Goal: Use online tool/utility: Utilize a website feature to perform a specific function

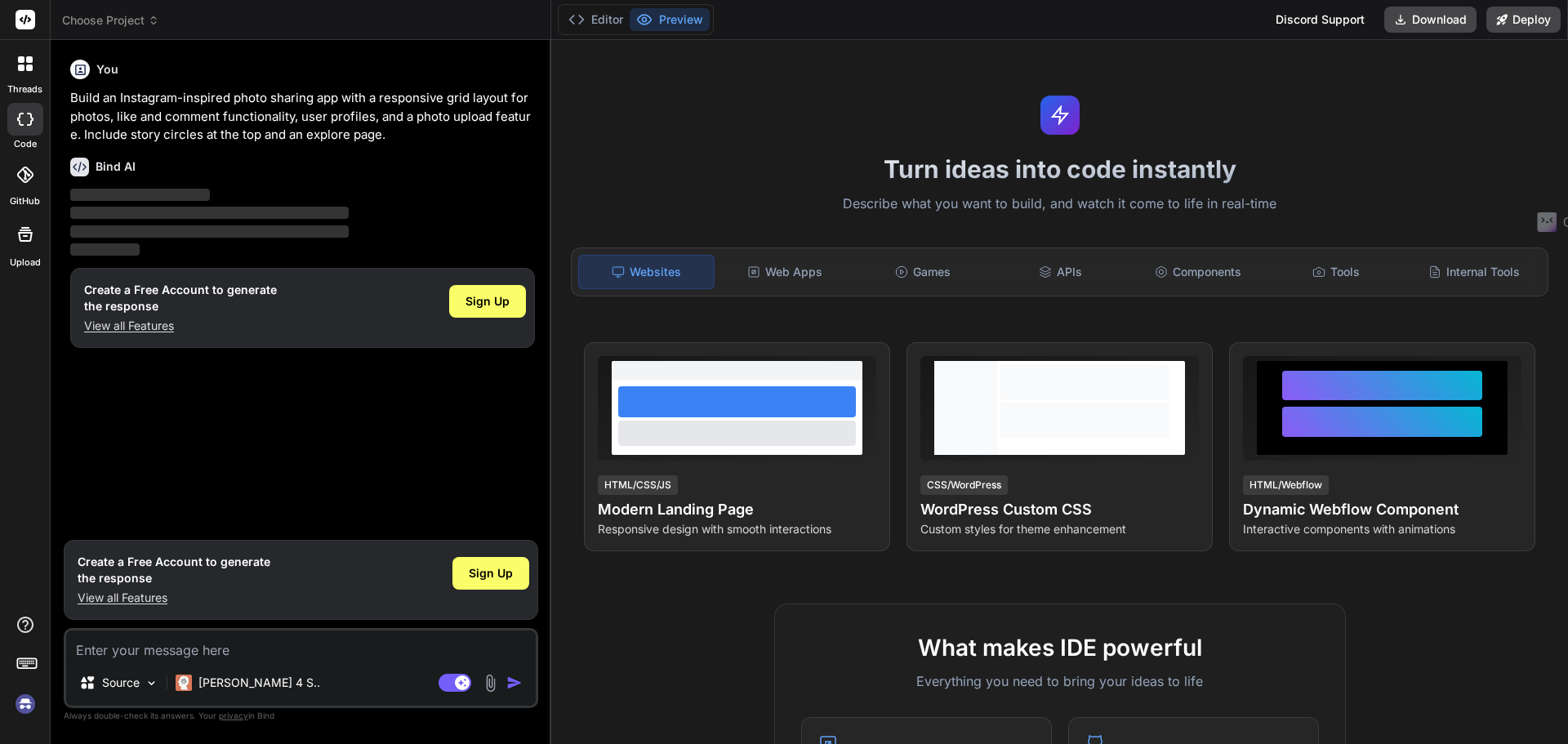
type textarea "x"
click at [797, 277] on div "Web Apps" at bounding box center [785, 272] width 135 height 34
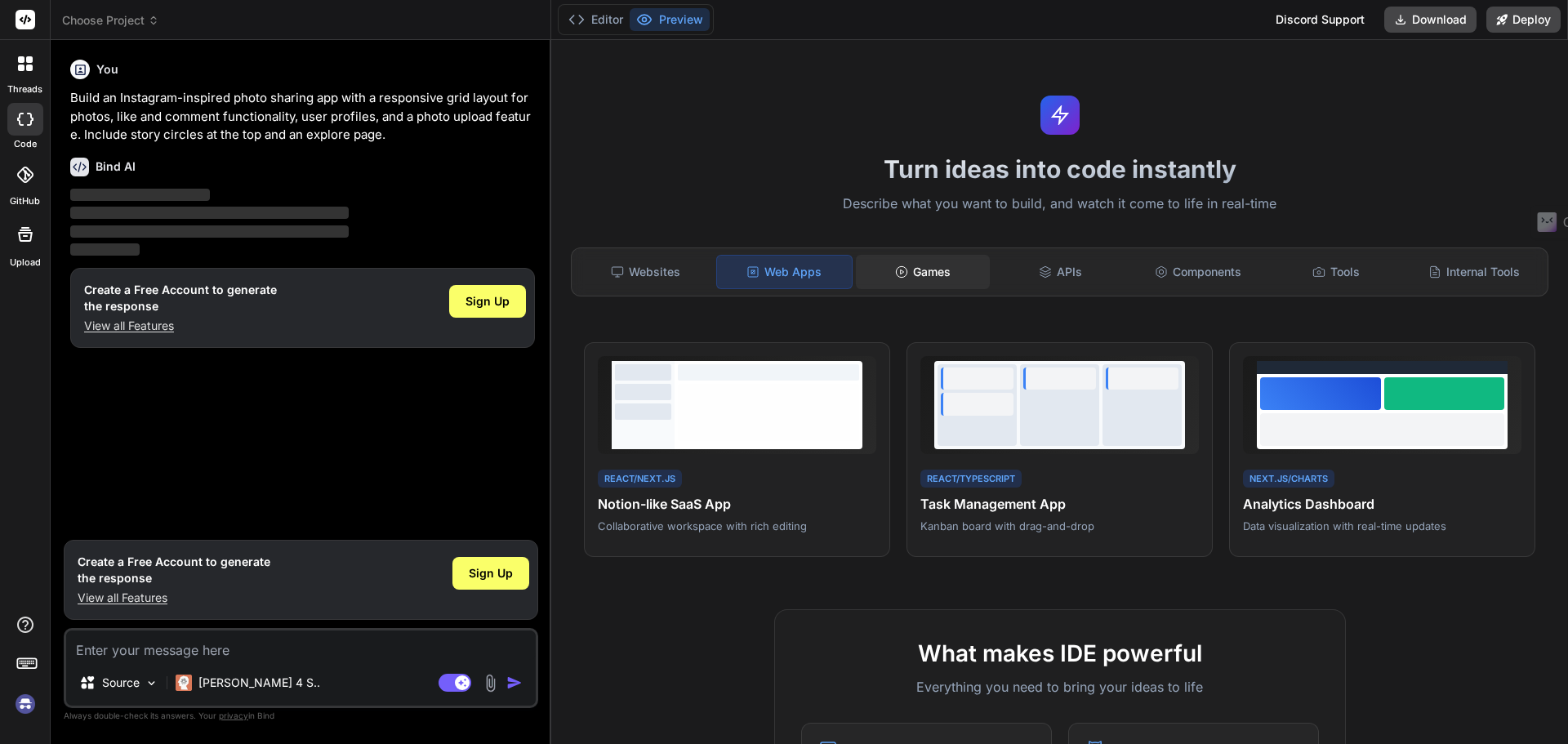
click at [915, 283] on div "Games" at bounding box center [924, 272] width 135 height 34
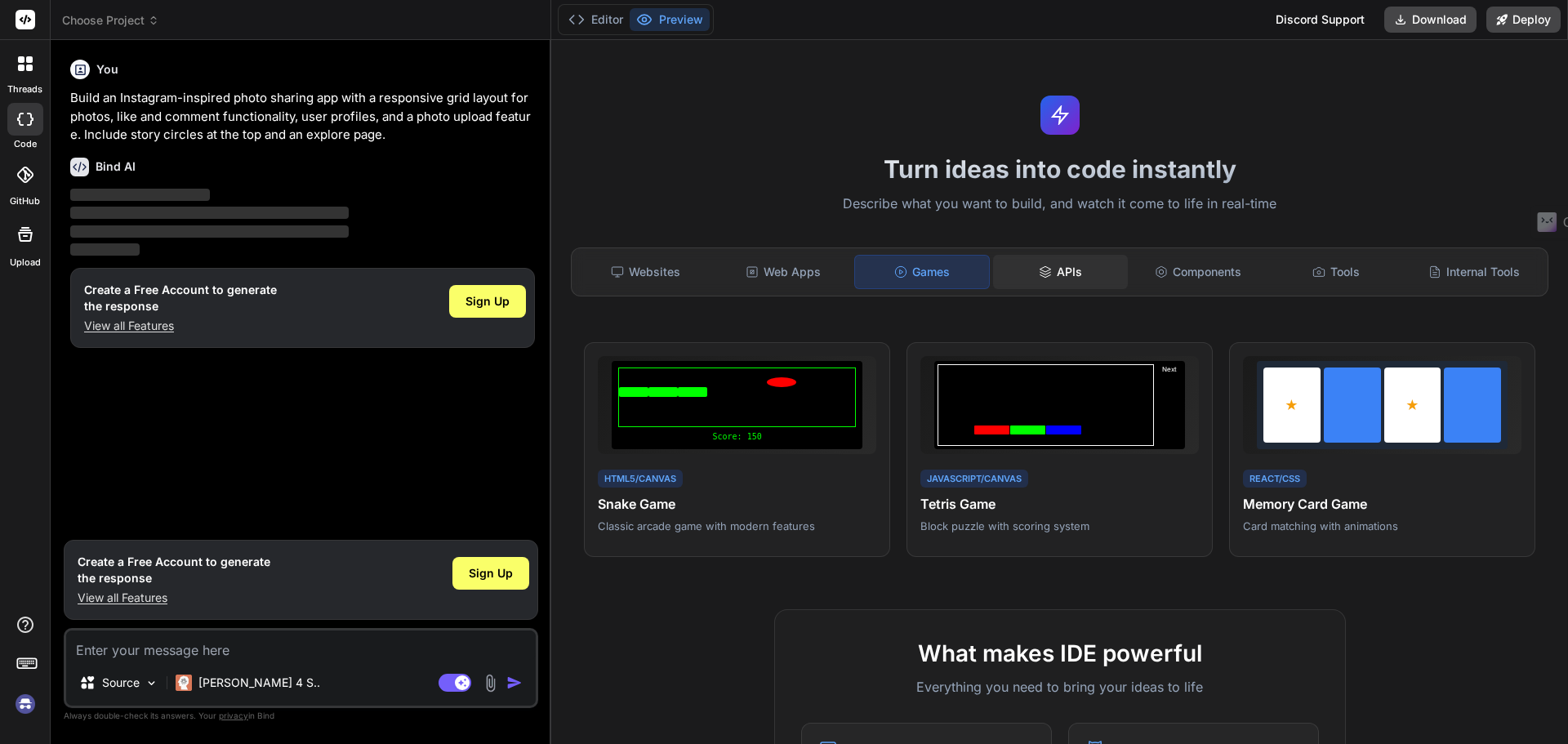
click at [1093, 282] on div "APIs" at bounding box center [1061, 272] width 135 height 34
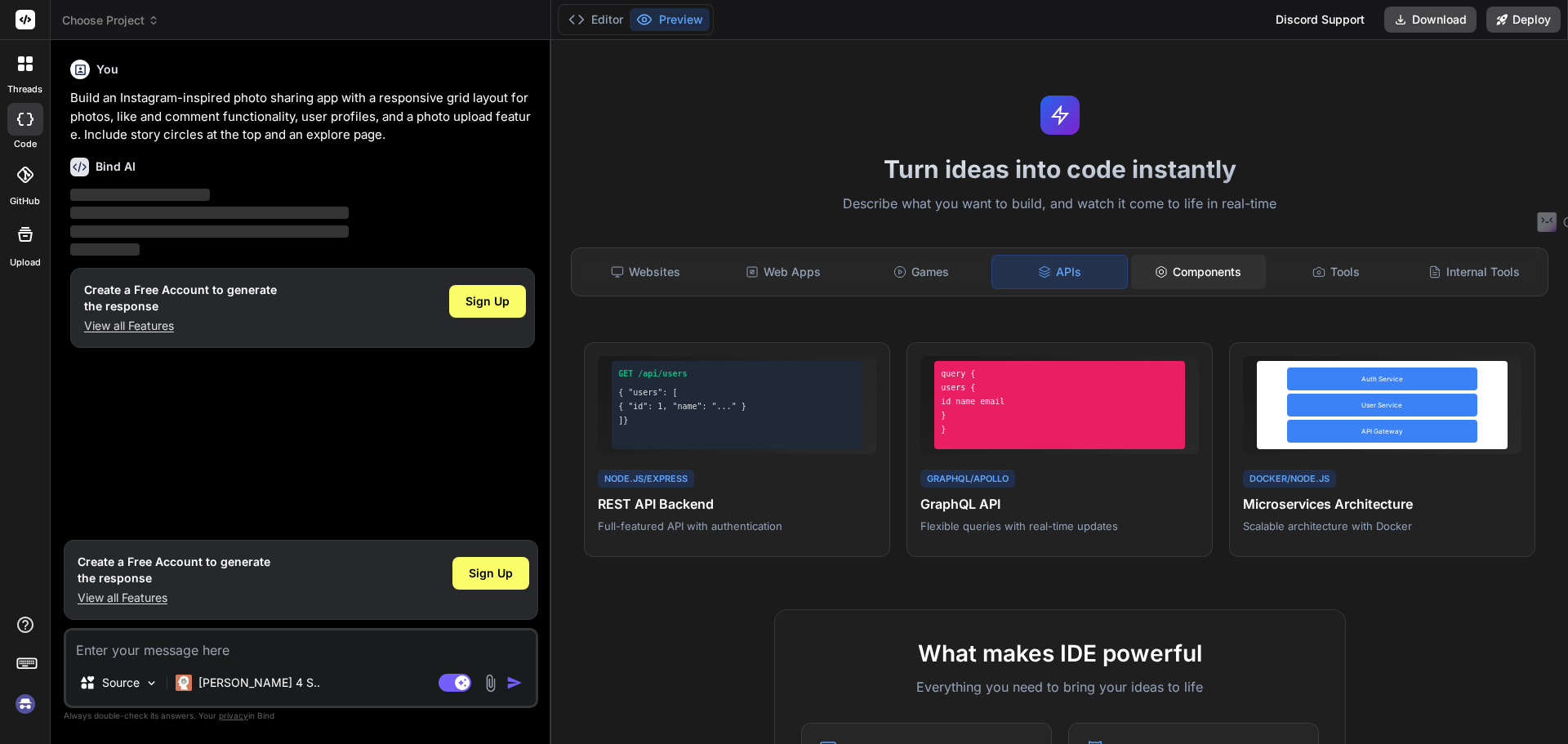
click at [1184, 280] on div "Components" at bounding box center [1199, 272] width 135 height 34
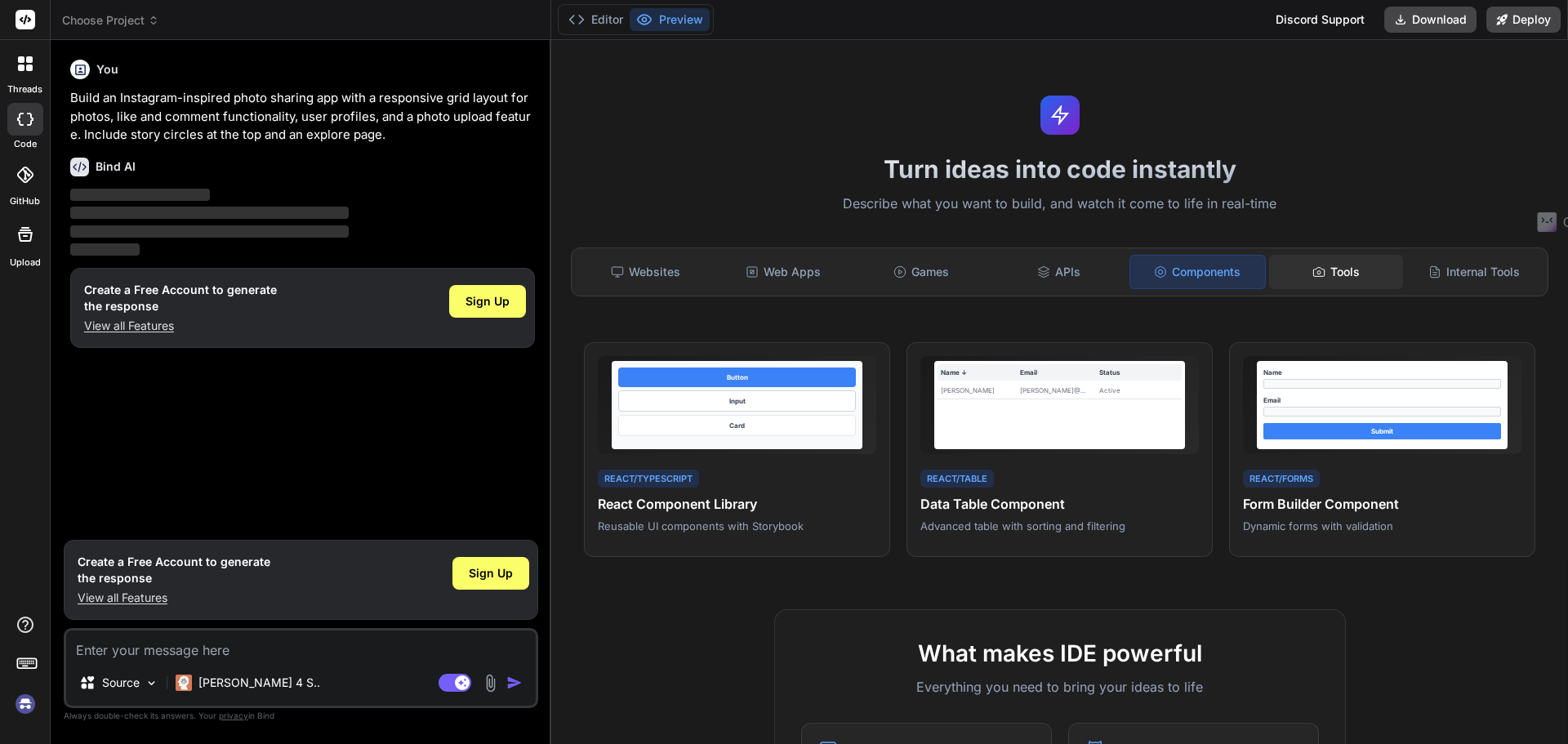
click at [1374, 284] on div "Tools" at bounding box center [1337, 272] width 135 height 34
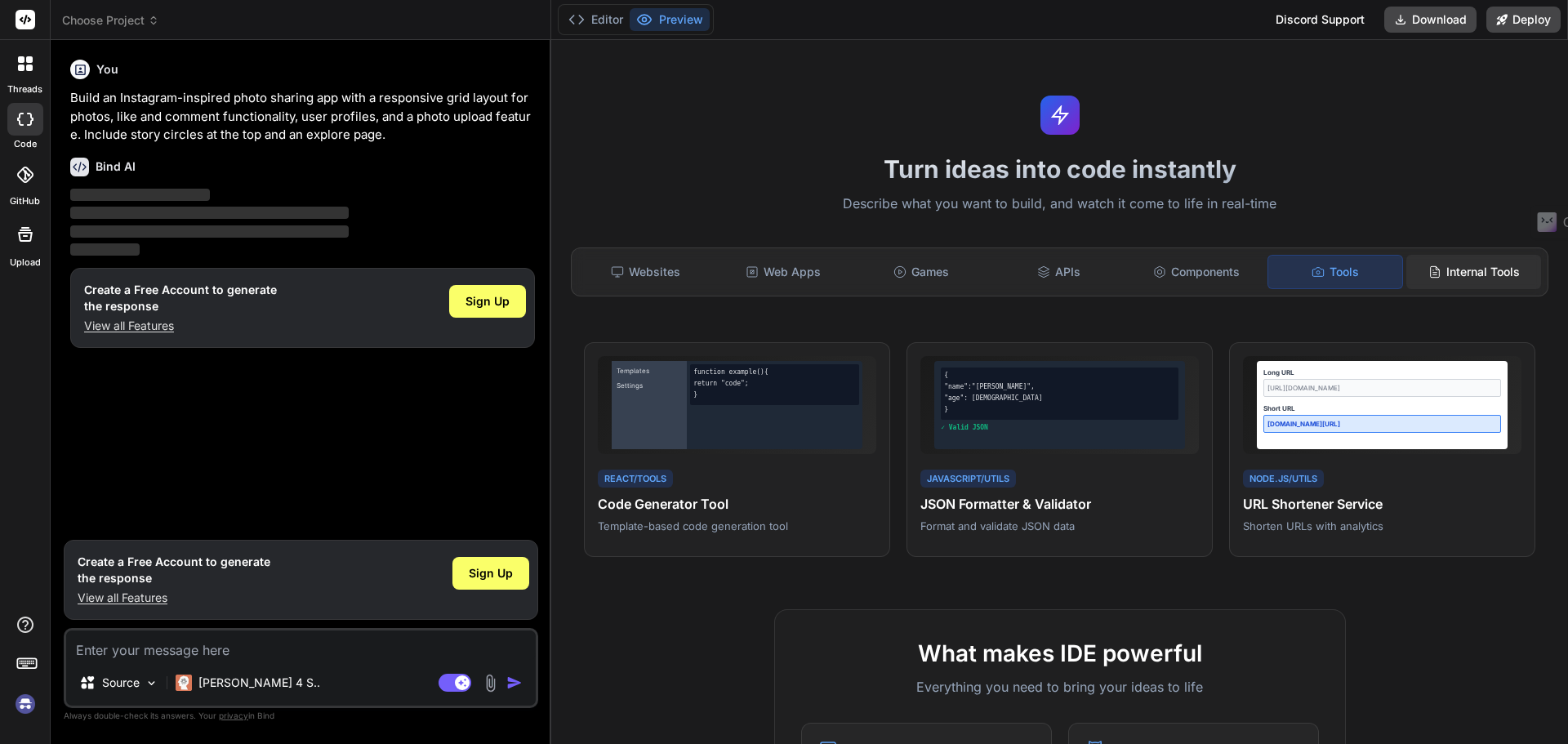
click at [1439, 282] on div "Internal Tools" at bounding box center [1474, 272] width 135 height 34
